Goal: Navigation & Orientation: Go to known website

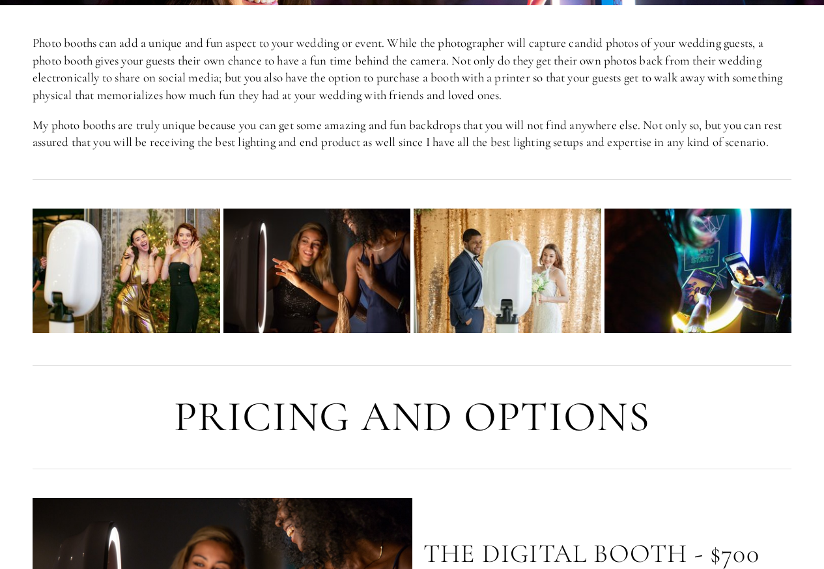
scroll to position [469, 0]
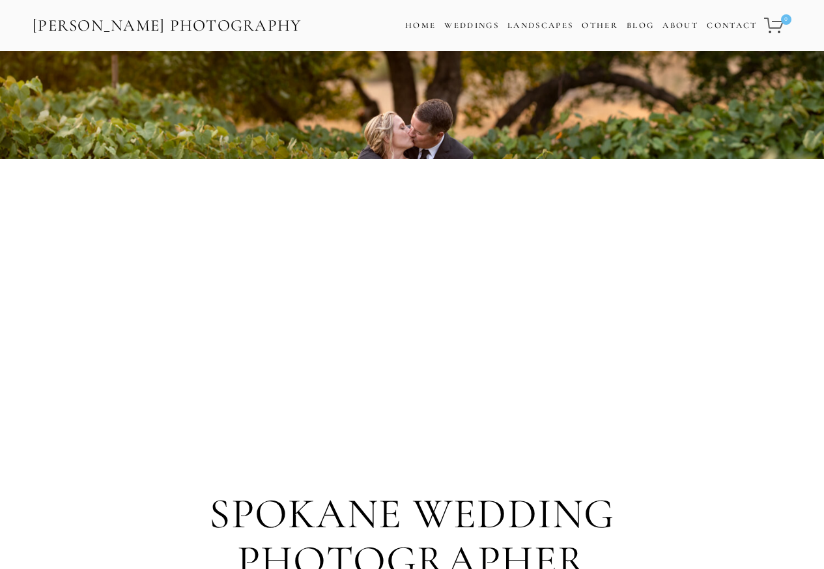
scroll to position [391, 0]
